Goal: Task Accomplishment & Management: Use online tool/utility

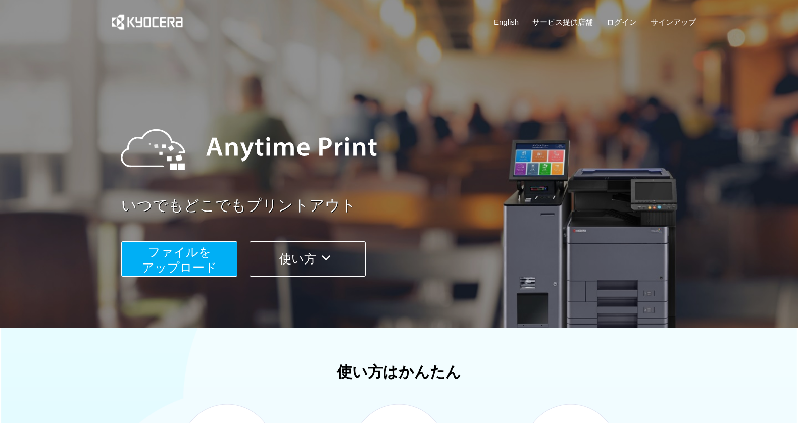
click at [164, 258] on span "ファイルを ​​アップロード" at bounding box center [179, 259] width 75 height 29
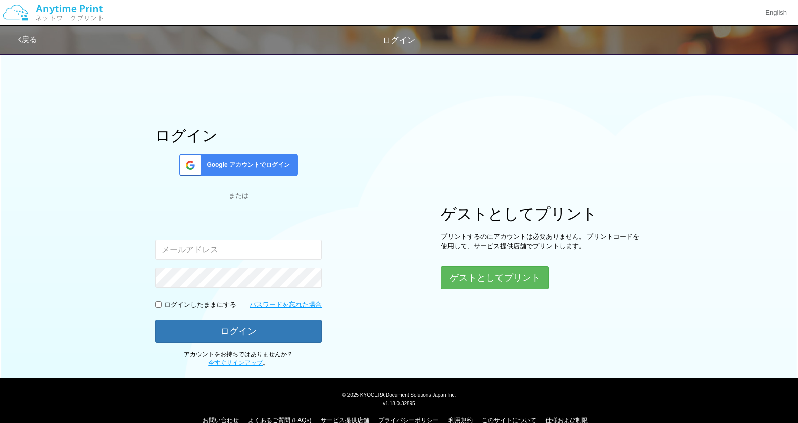
type input "[EMAIL_ADDRESS][DOMAIN_NAME]"
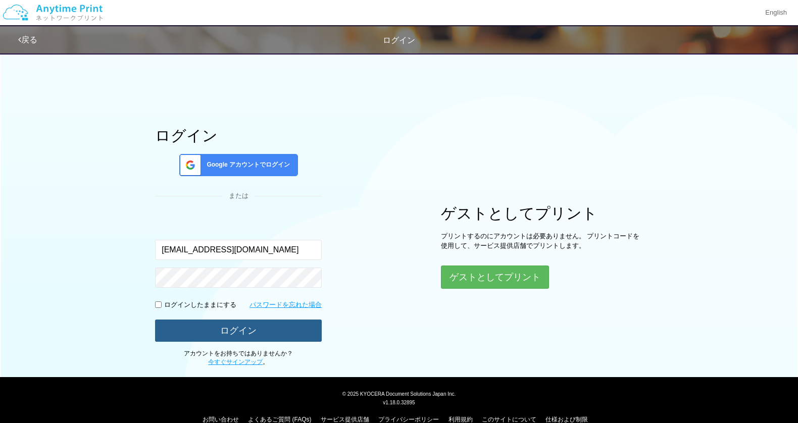
click at [219, 329] on button "ログイン" at bounding box center [238, 331] width 167 height 22
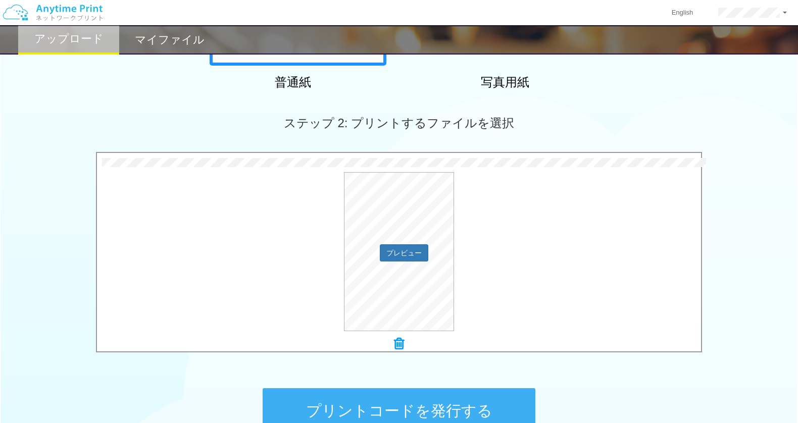
scroll to position [193, 0]
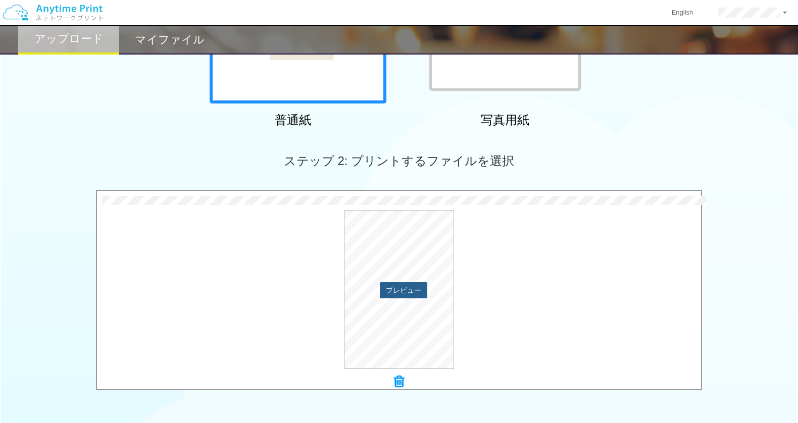
click at [406, 290] on button "プレビュー" at bounding box center [403, 290] width 47 height 16
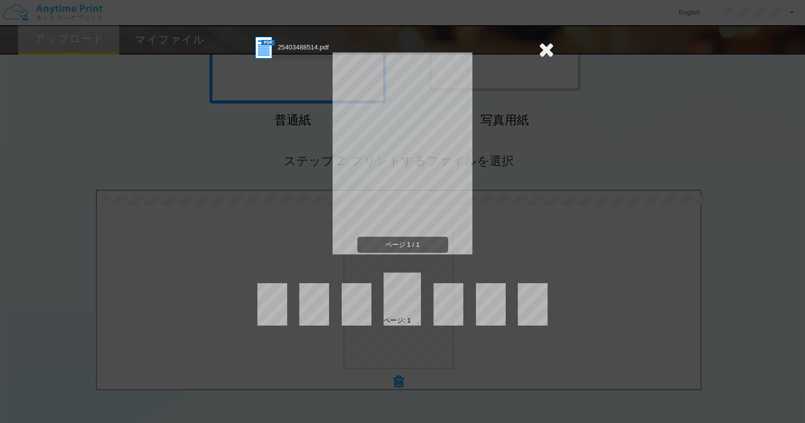
click at [544, 51] on icon at bounding box center [547, 49] width 16 height 20
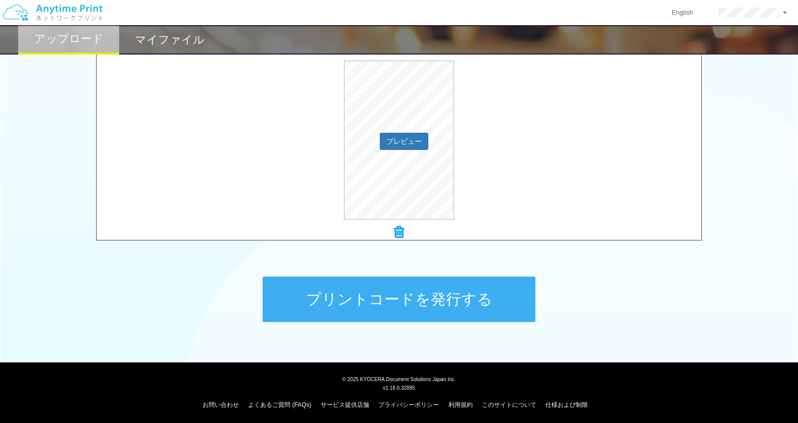
scroll to position [345, 0]
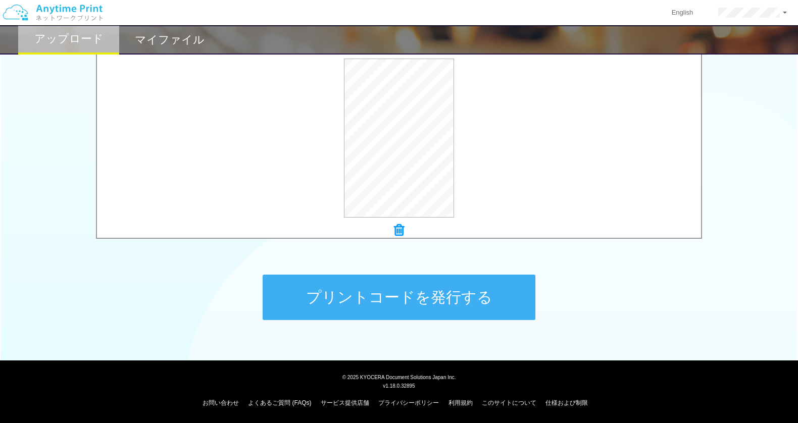
click at [393, 297] on button "プリントコードを発行する" at bounding box center [399, 297] width 273 height 45
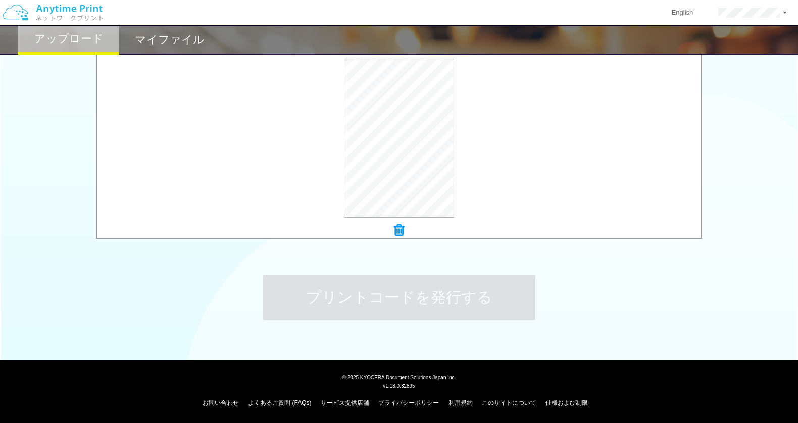
scroll to position [0, 0]
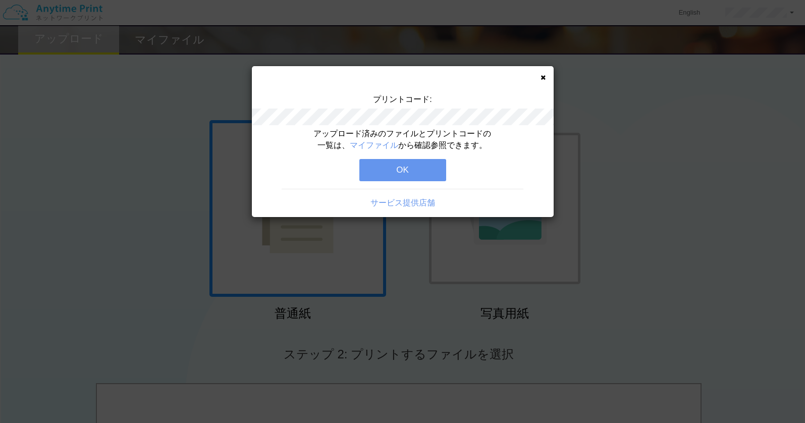
click at [393, 168] on button "OK" at bounding box center [403, 170] width 87 height 22
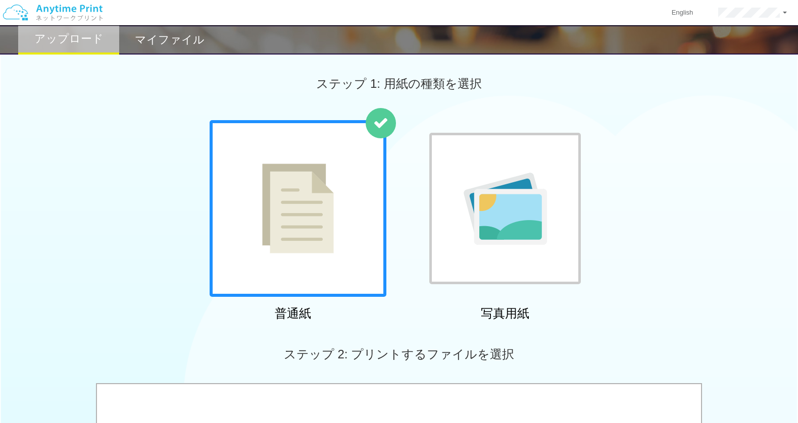
click at [161, 34] on h2 "マイファイル" at bounding box center [170, 40] width 70 height 12
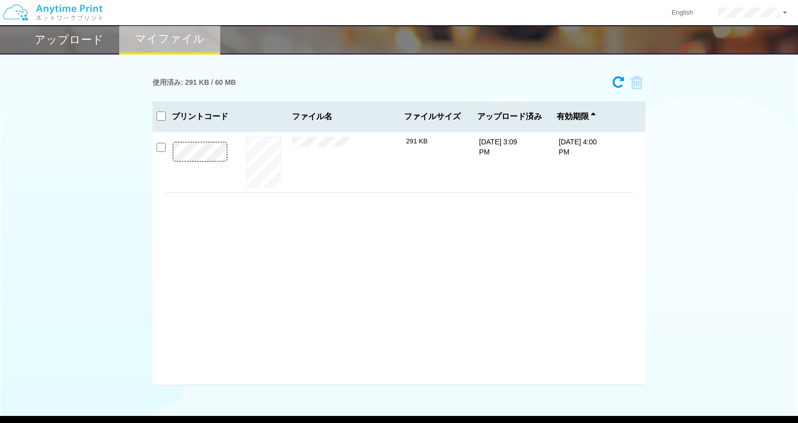
click at [226, 259] on div "プレビュー × 25403488514.pdf 291 KB [DATE] 3:09 PM [DATE] 4:00 PM" at bounding box center [399, 259] width 493 height 254
